Goal: Task Accomplishment & Management: Use online tool/utility

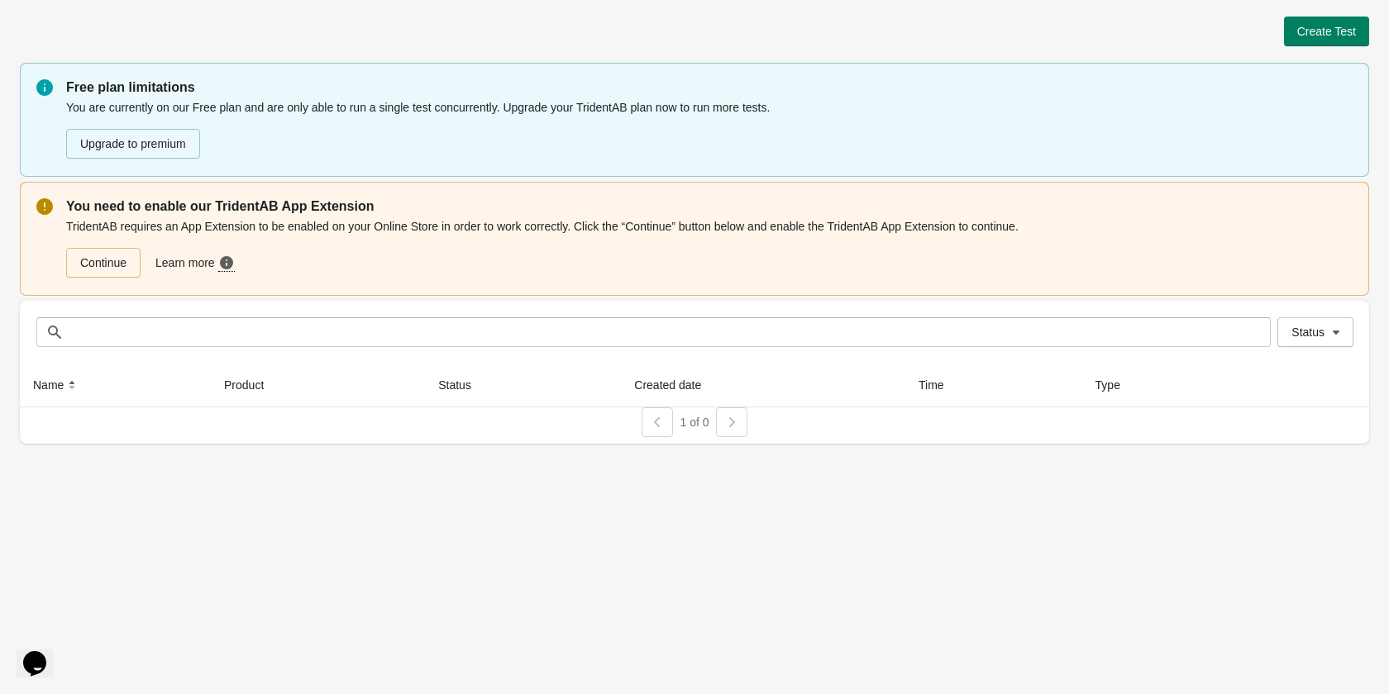
click at [106, 90] on p "Free plan limitations" at bounding box center [709, 88] width 1286 height 20
click at [319, 90] on p "Free plan limitations" at bounding box center [709, 88] width 1286 height 20
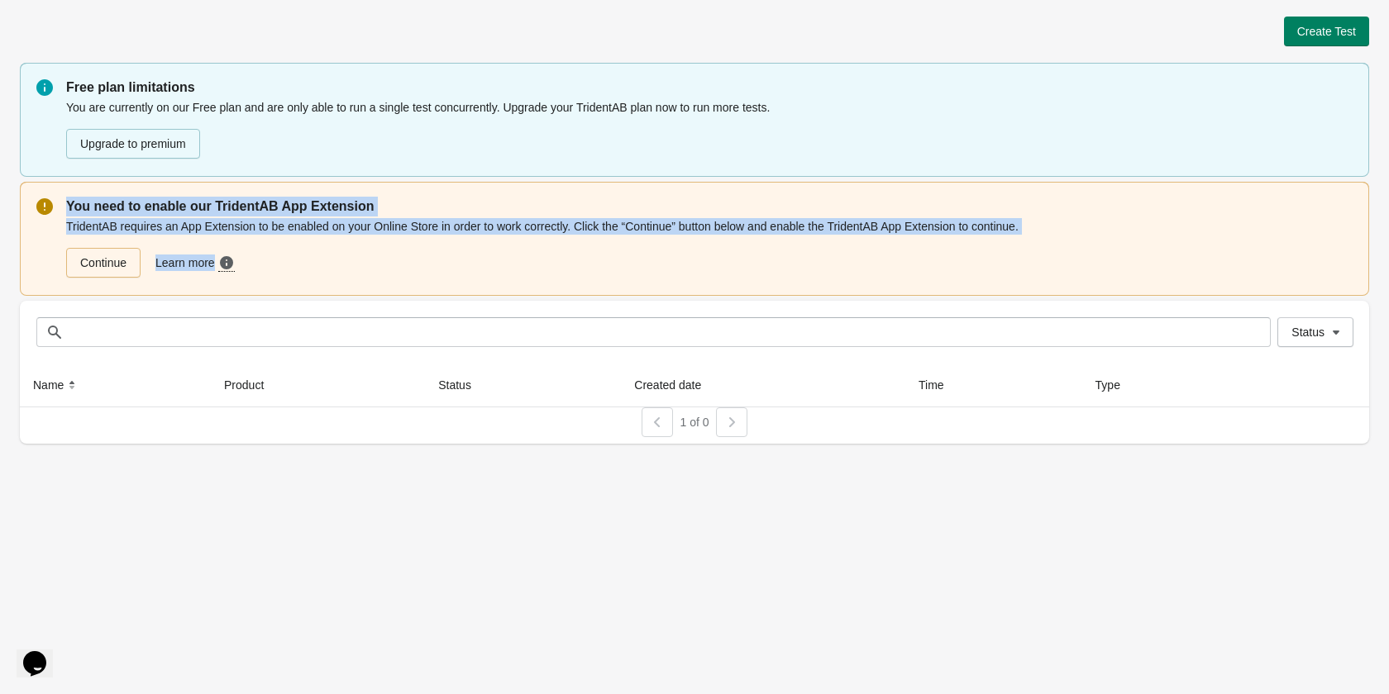
drag, startPoint x: 59, startPoint y: 204, endPoint x: 456, endPoint y: 236, distance: 398.1
click at [456, 236] on div "You need to enable our TridentAB App Extension TridentAB requires an App Extens…" at bounding box center [694, 239] width 1349 height 114
click at [390, 230] on div "TridentAB requires an App Extension to be enabled on your Online Store in order…" at bounding box center [709, 248] width 1286 height 63
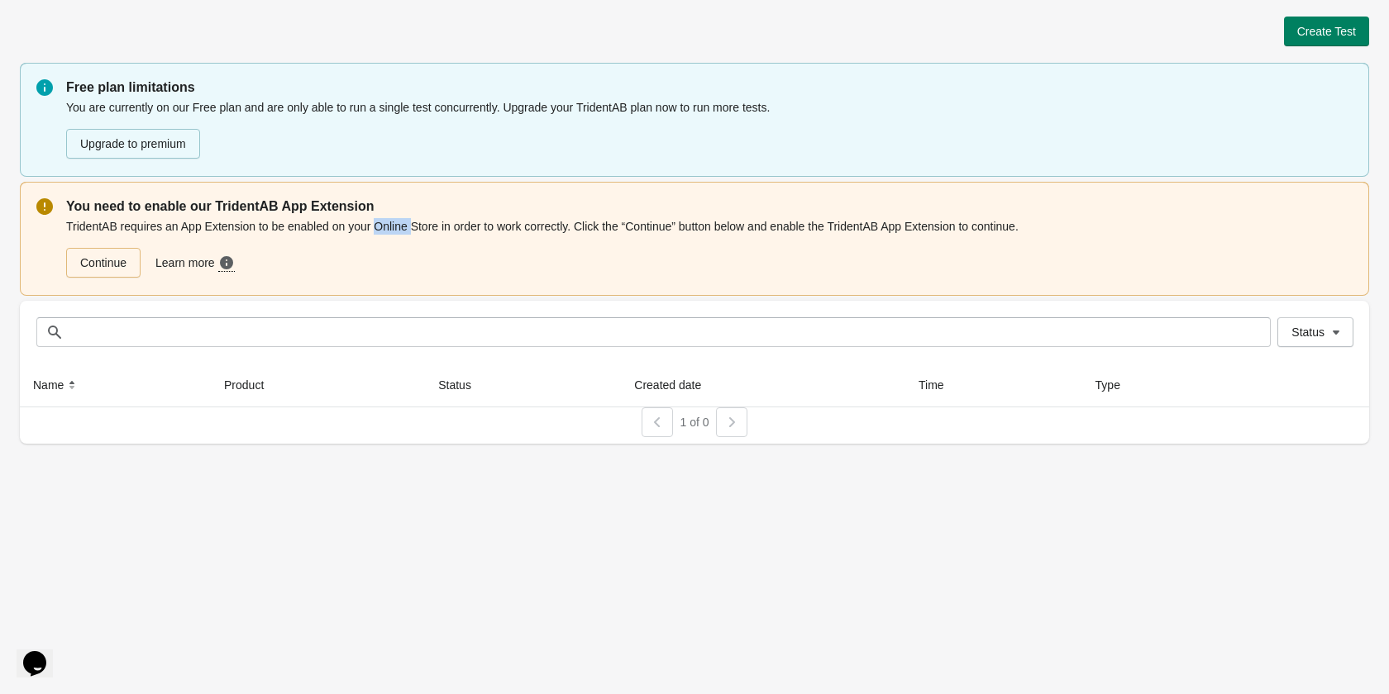
click at [390, 230] on div "TridentAB requires an App Extension to be enabled on your Online Store in order…" at bounding box center [709, 248] width 1286 height 63
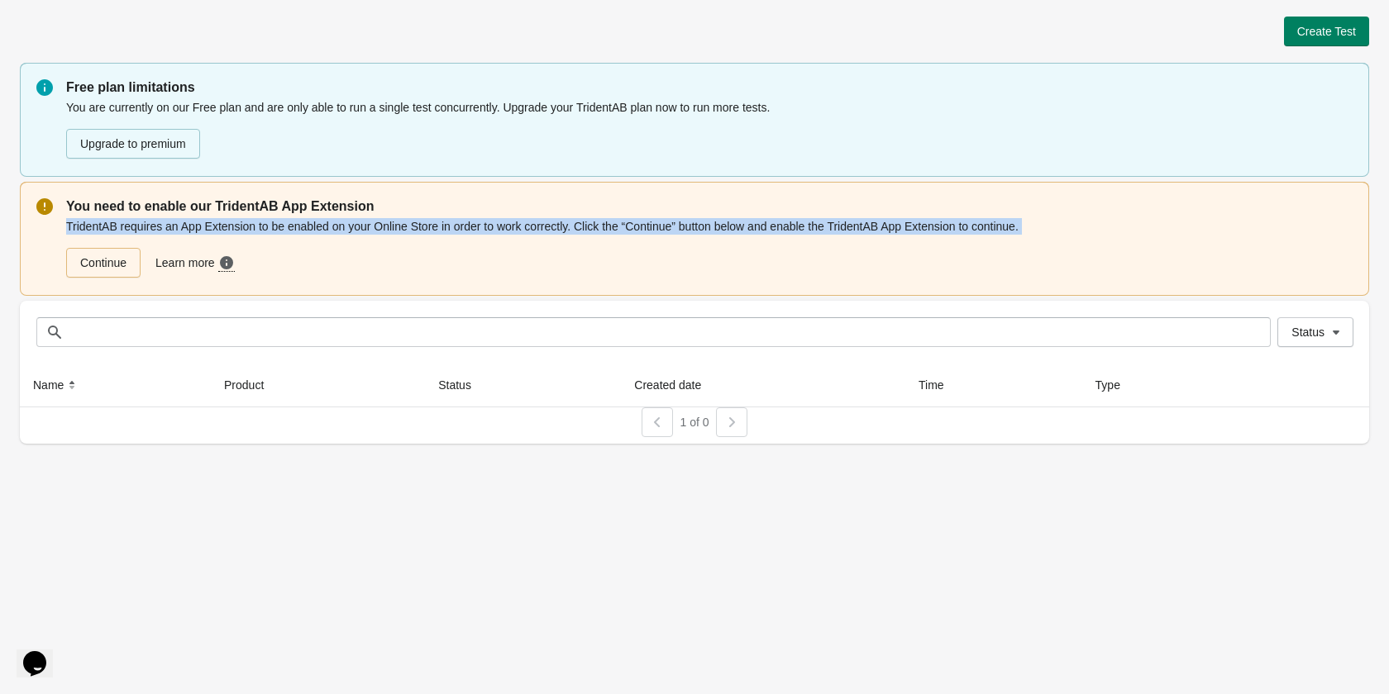
click at [390, 230] on div "TridentAB requires an App Extension to be enabled on your Online Store in order…" at bounding box center [709, 248] width 1286 height 63
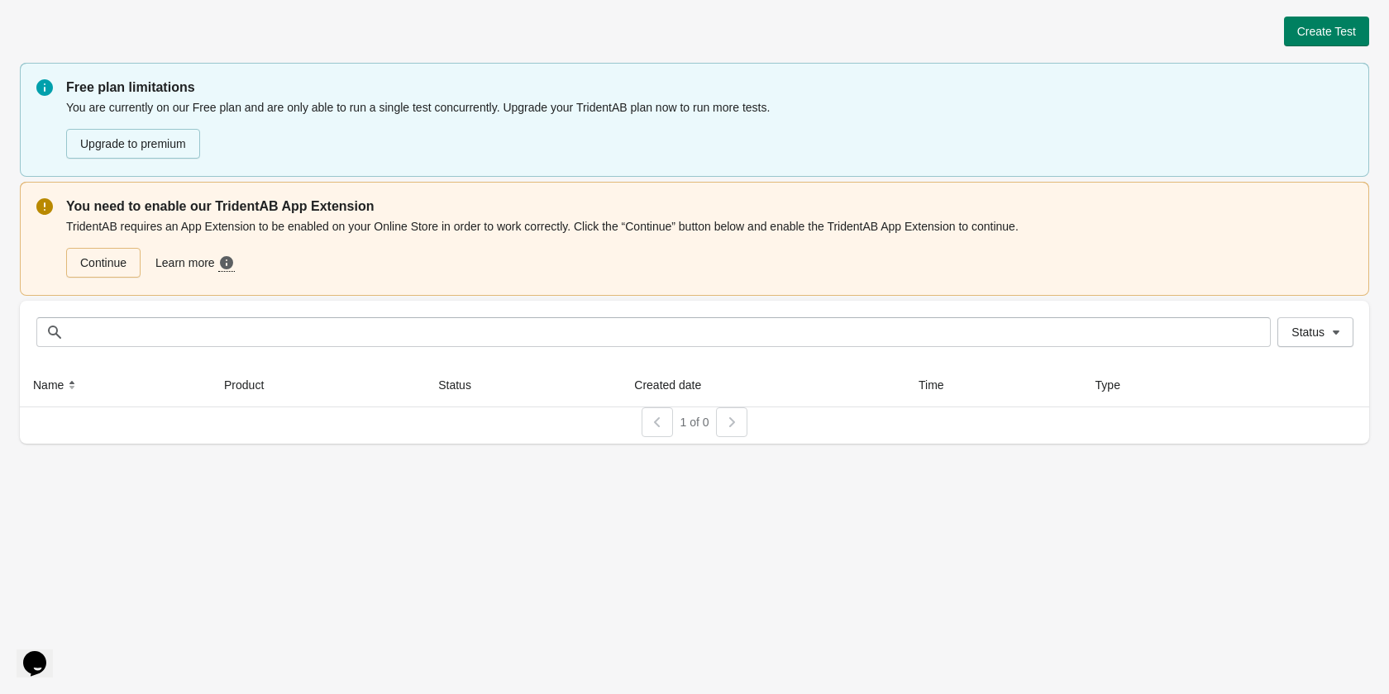
click at [101, 81] on p "Free plan limitations" at bounding box center [709, 88] width 1286 height 20
click at [247, 99] on div "You are currently on our Free plan and are only able to run a single test concu…" at bounding box center [709, 129] width 1286 height 63
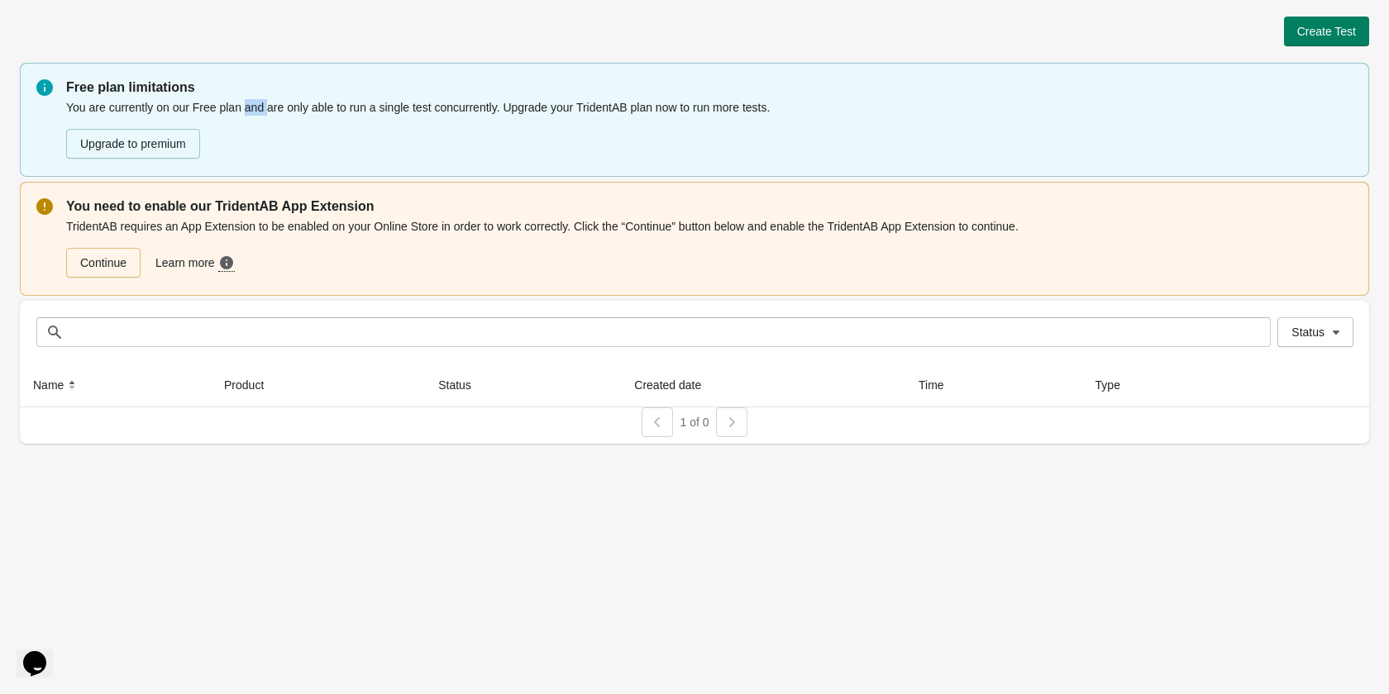
click at [247, 99] on div "You are currently on our Free plan and are only able to run a single test concu…" at bounding box center [709, 129] width 1286 height 63
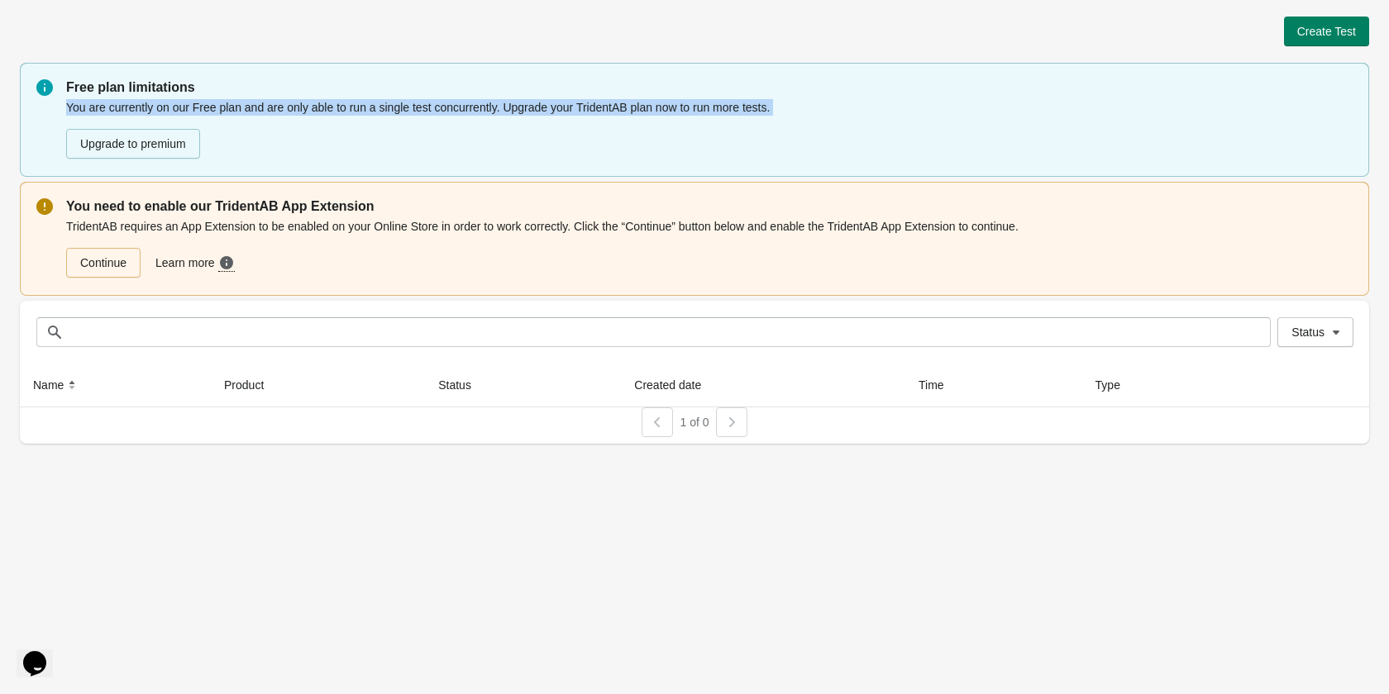
click at [247, 99] on div "You are currently on our Free plan and are only able to run a single test concu…" at bounding box center [709, 129] width 1286 height 63
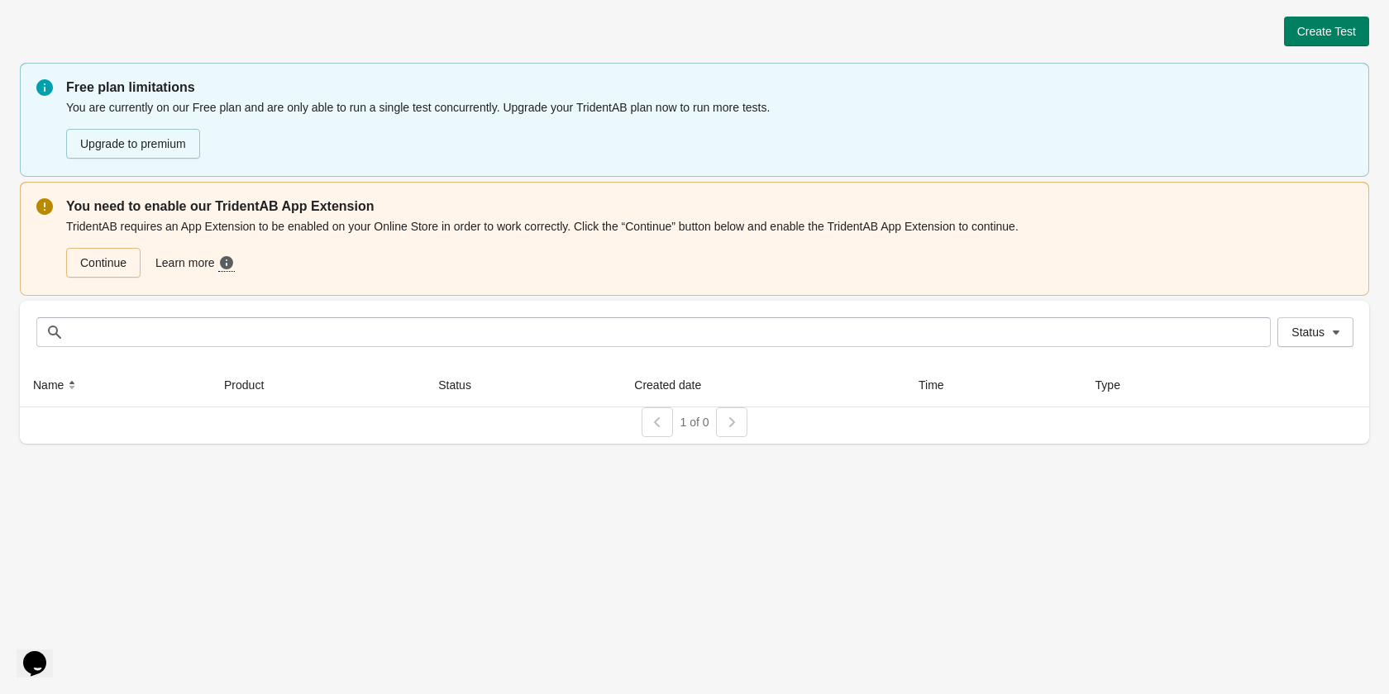
click at [92, 85] on p "Free plan limitations" at bounding box center [709, 88] width 1286 height 20
drag, startPoint x: 63, startPoint y: 73, endPoint x: 44, endPoint y: 75, distance: 19.2
click at [61, 74] on div "Free plan limitations You are currently on our Free plan and are only able to r…" at bounding box center [694, 120] width 1349 height 114
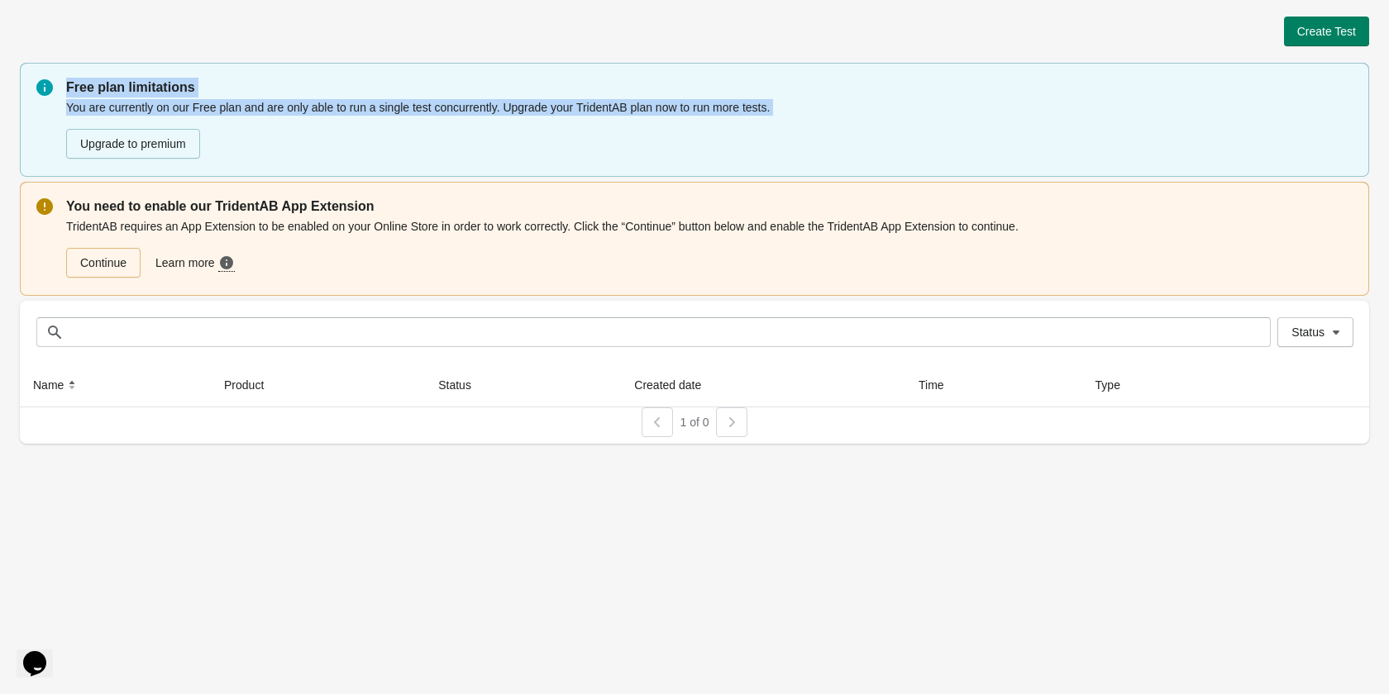
drag, startPoint x: 14, startPoint y: 39, endPoint x: 105, endPoint y: 237, distance: 218.3
click at [295, 170] on div "Create Test Free plan limitations You are currently on our Free plan and are on…" at bounding box center [694, 225] width 1389 height 451
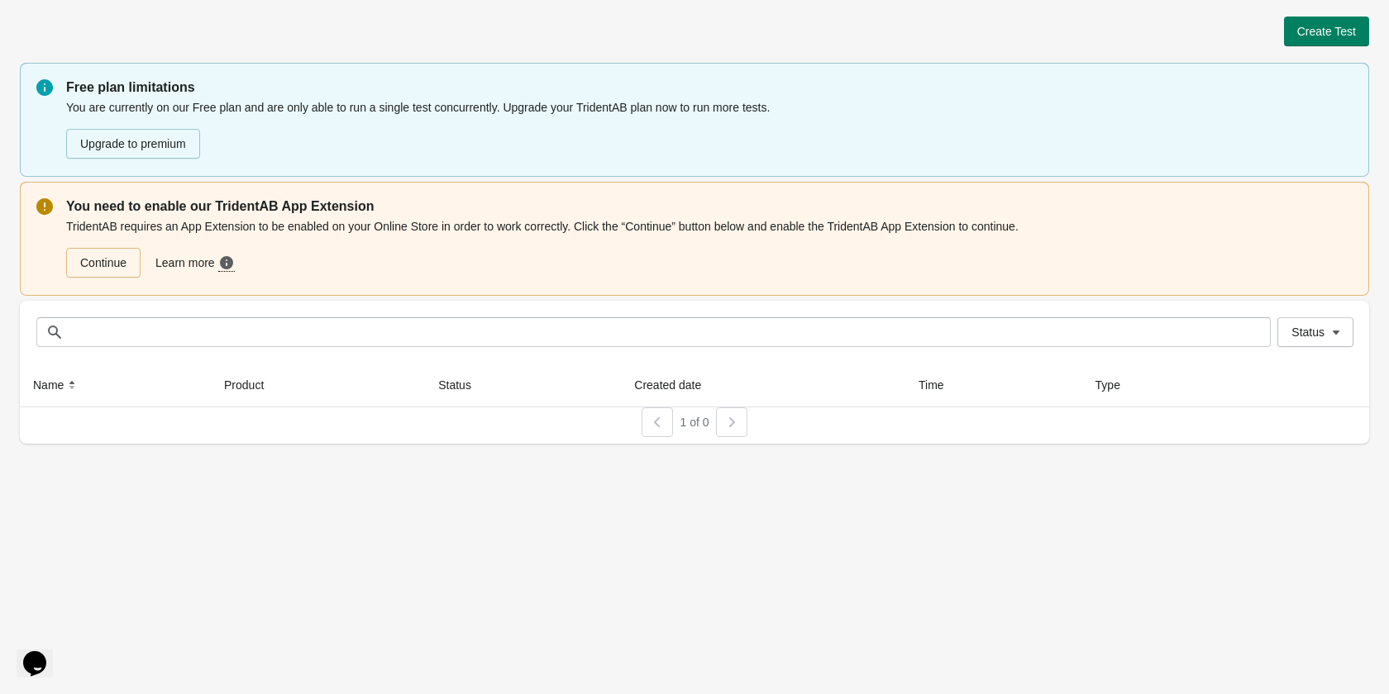
drag, startPoint x: 298, startPoint y: 236, endPoint x: 300, endPoint y: 251, distance: 15.1
click at [298, 237] on div "Continue Learn more Need more guidance? Click here to see a step-by-step video …" at bounding box center [709, 256] width 1286 height 43
click at [1327, 30] on span "Create Test" at bounding box center [1326, 31] width 59 height 13
